Goal: Navigation & Orientation: Find specific page/section

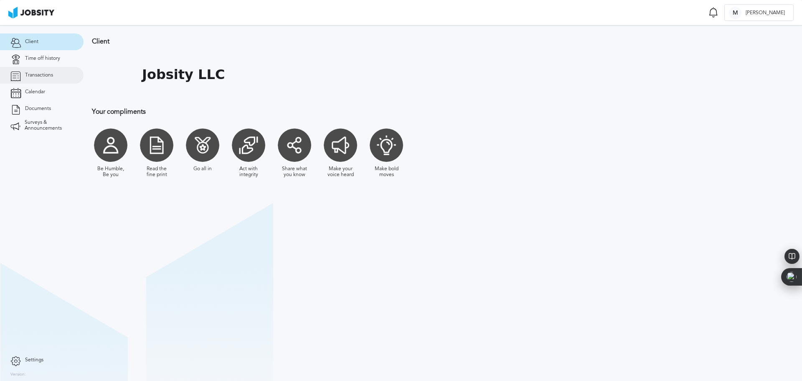
click at [40, 79] on link "Transactions" at bounding box center [42, 75] width 84 height 17
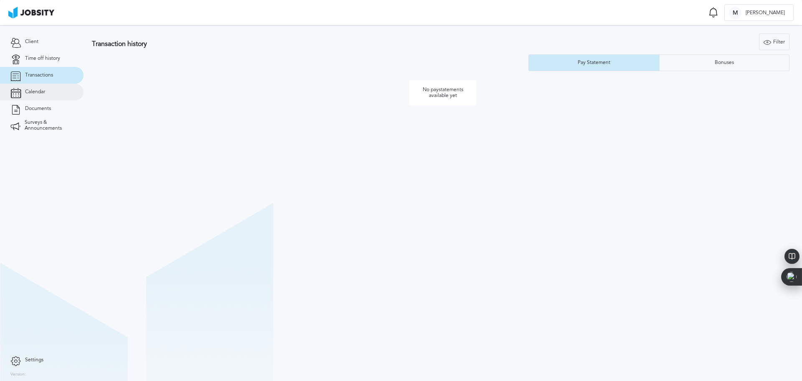
click at [40, 95] on link "Calendar" at bounding box center [42, 92] width 84 height 17
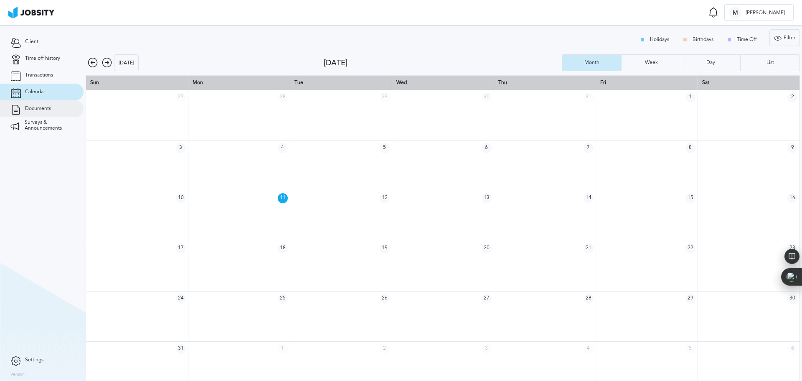
click at [48, 110] on span "Documents" at bounding box center [38, 109] width 26 height 6
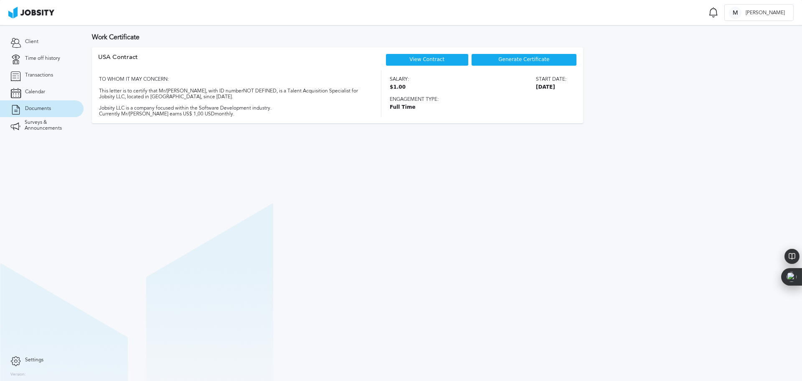
click at [431, 59] on link "View Contract" at bounding box center [426, 59] width 35 height 6
click at [44, 125] on span "Surveys & Announcements" at bounding box center [49, 125] width 48 height 12
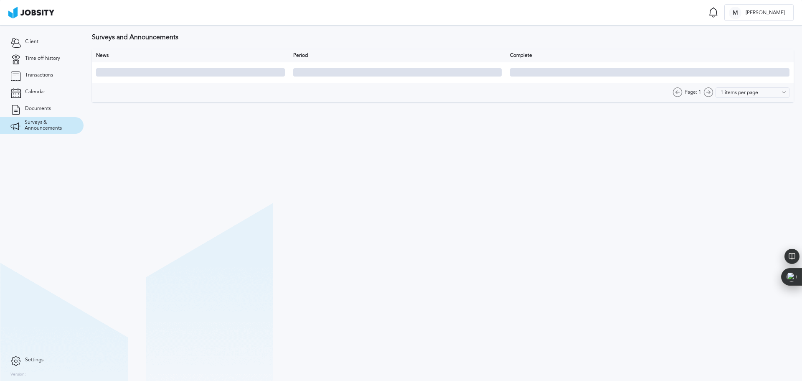
type input "10 items per page"
